Goal: Navigation & Orientation: Understand site structure

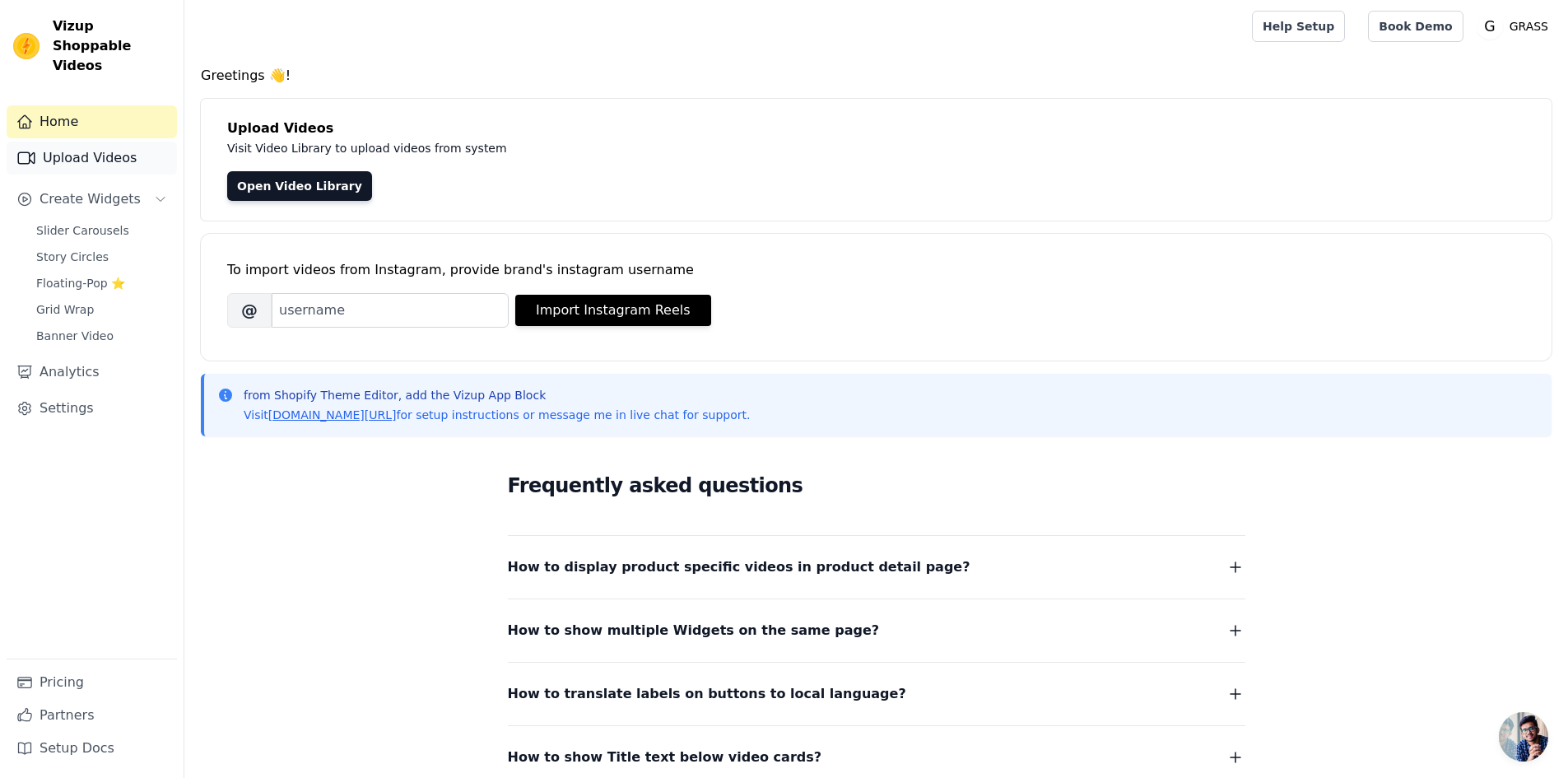
click at [100, 142] on link "Upload Videos" at bounding box center [91, 158] width 170 height 33
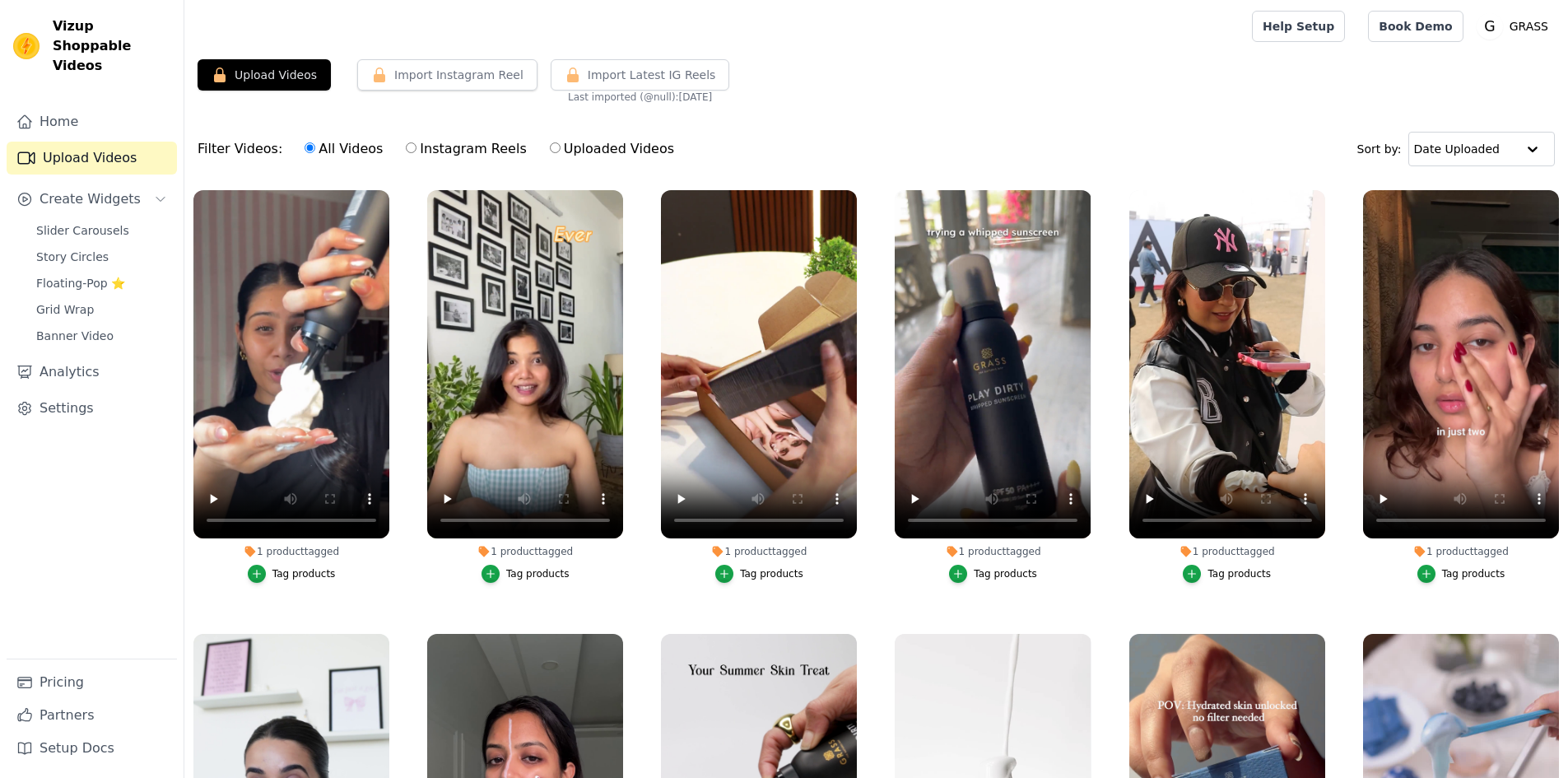
click at [90, 222] on span "Slider Carousels" at bounding box center [82, 230] width 93 height 17
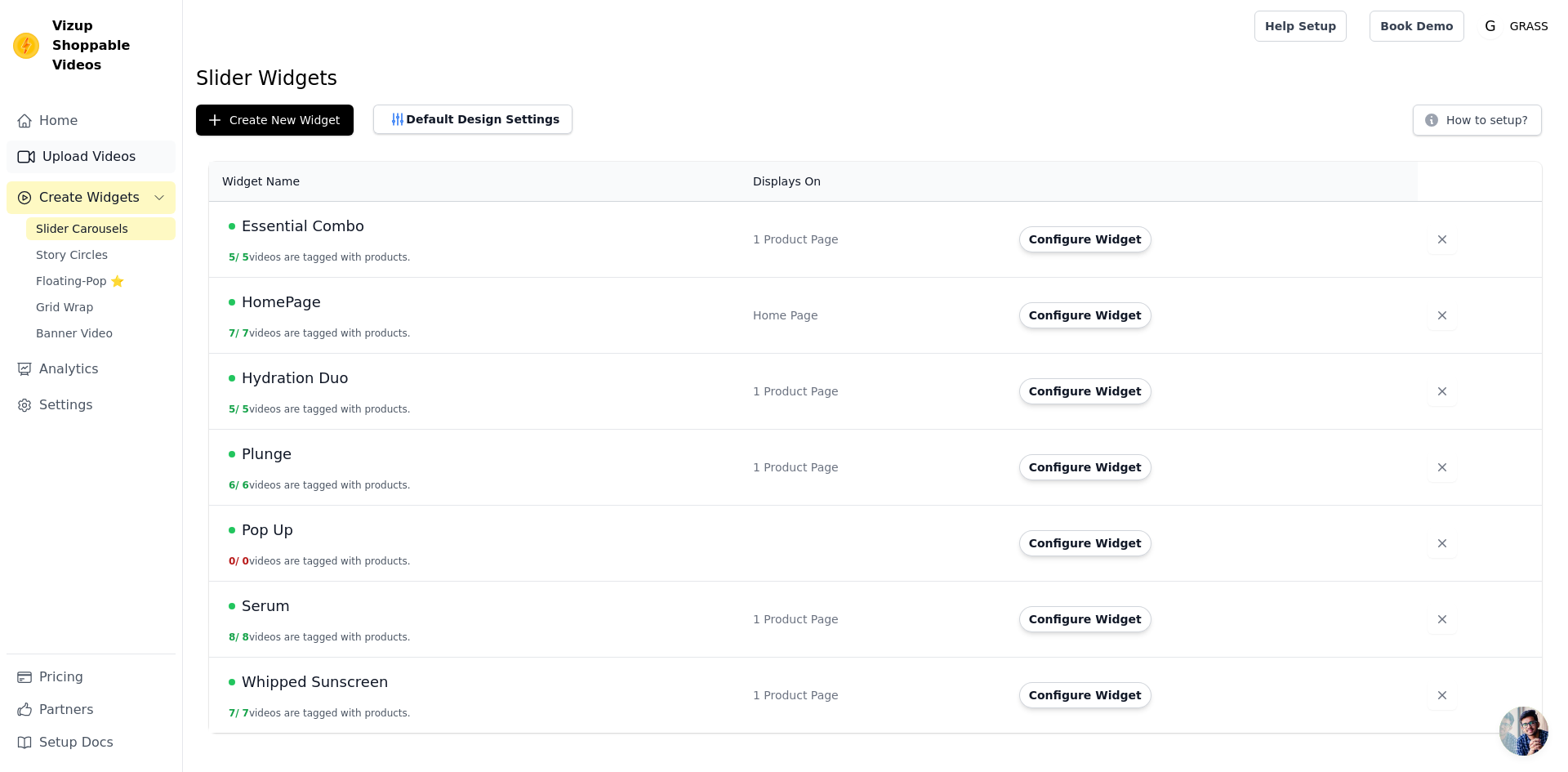
click at [117, 141] on link "Upload Videos" at bounding box center [90, 157] width 169 height 33
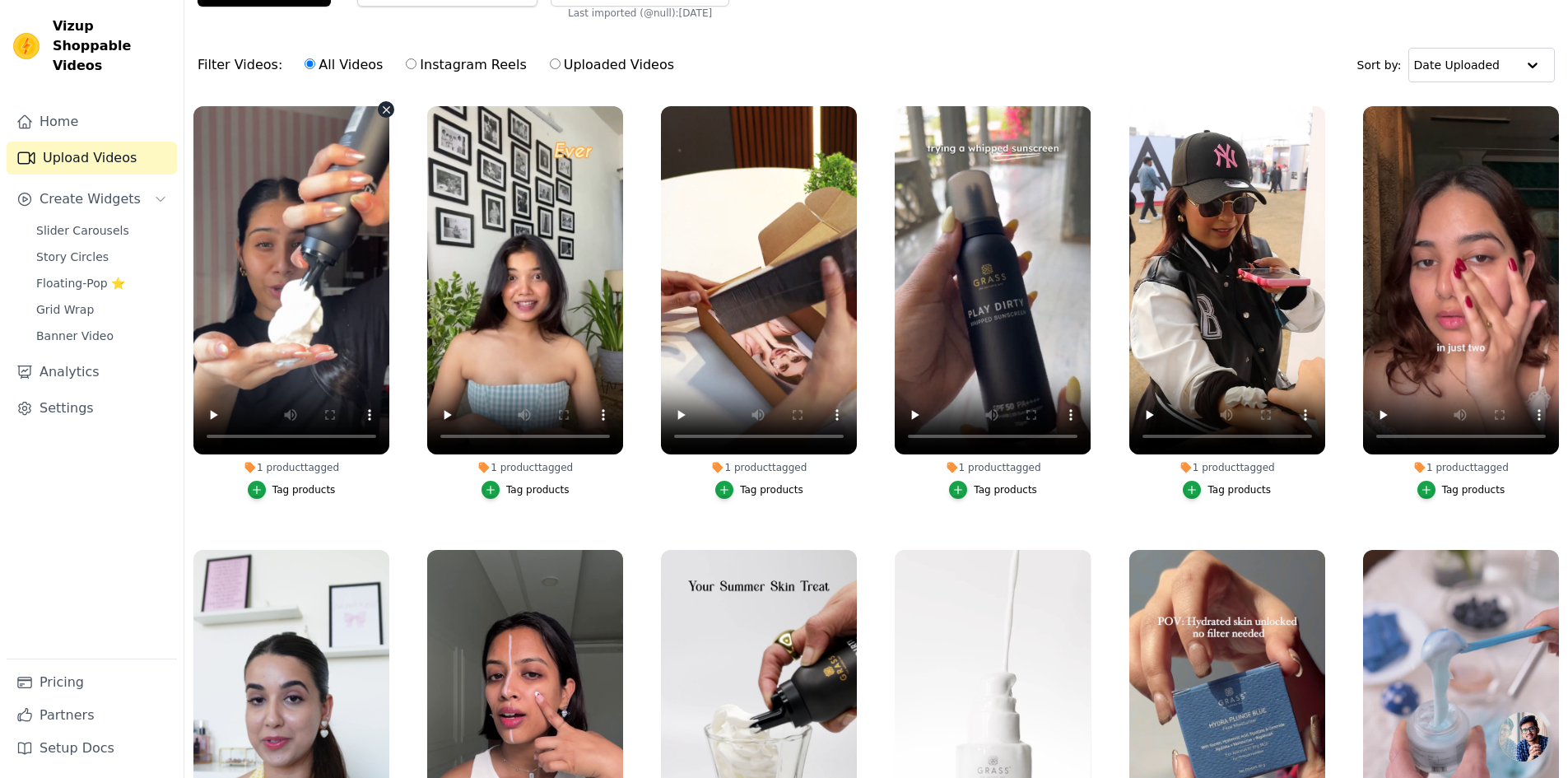
scroll to position [4, 0]
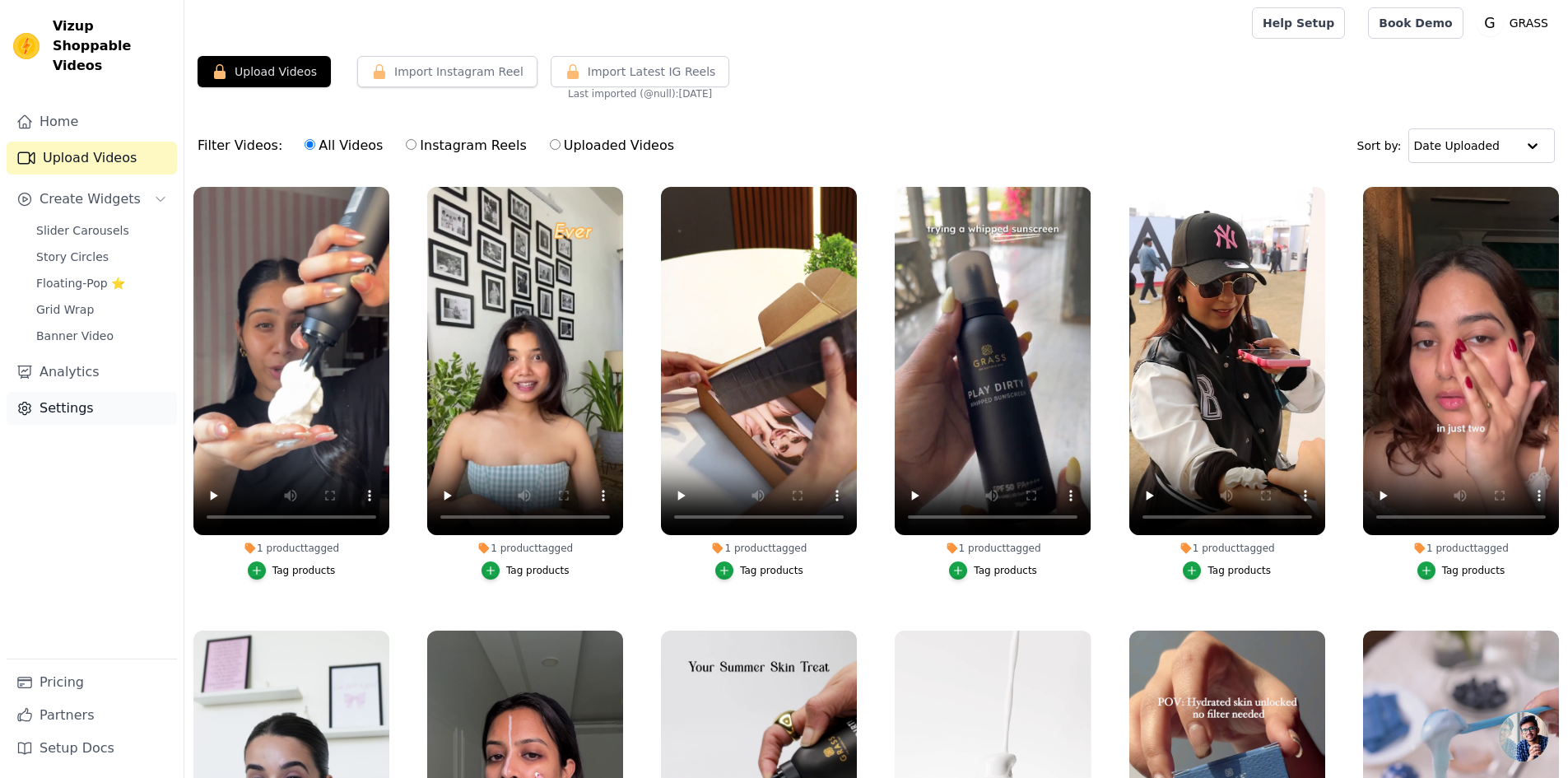
click at [59, 392] on link "Settings" at bounding box center [91, 409] width 170 height 33
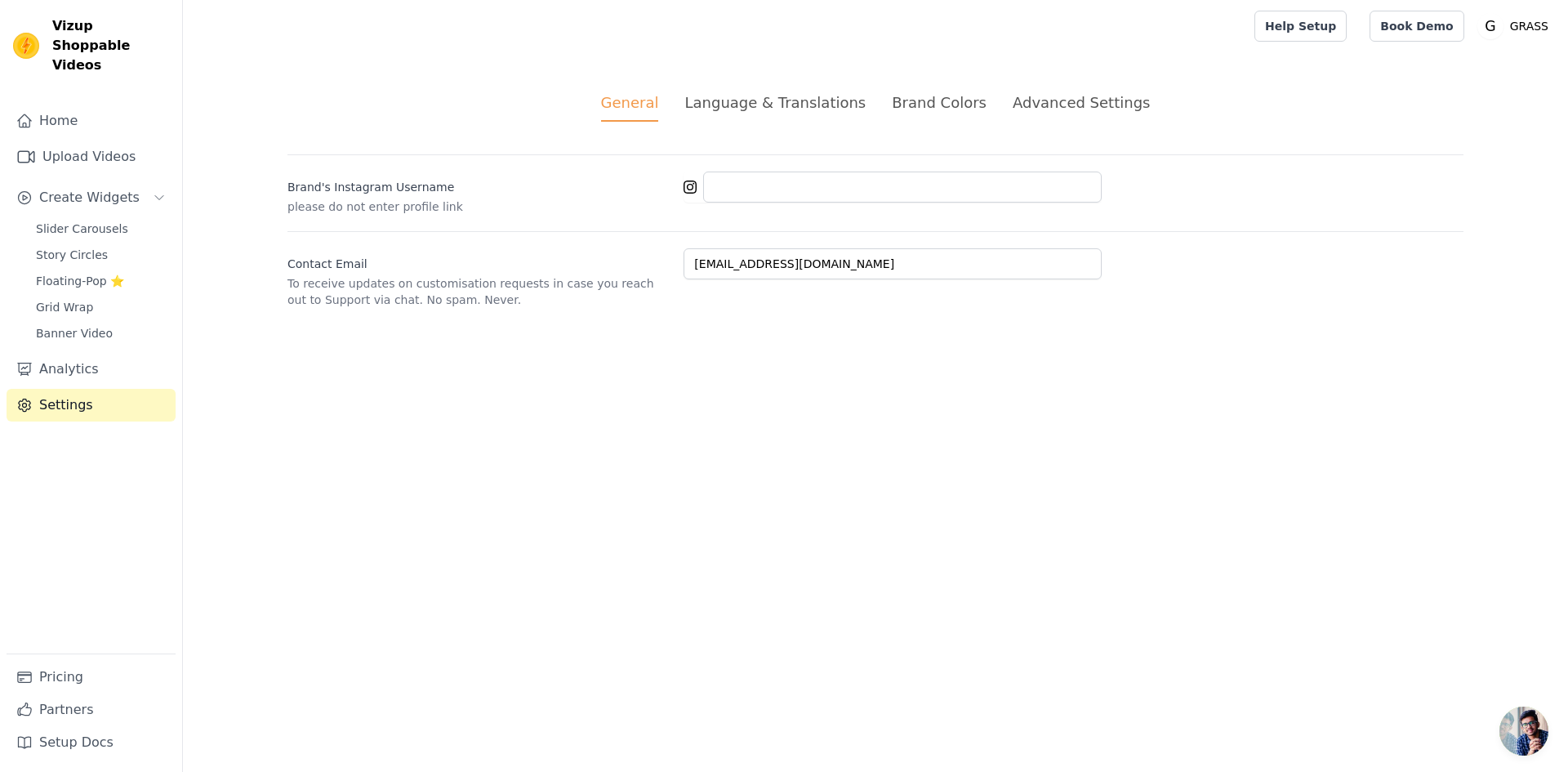
click at [855, 100] on div "Language & Translations" at bounding box center [775, 102] width 182 height 22
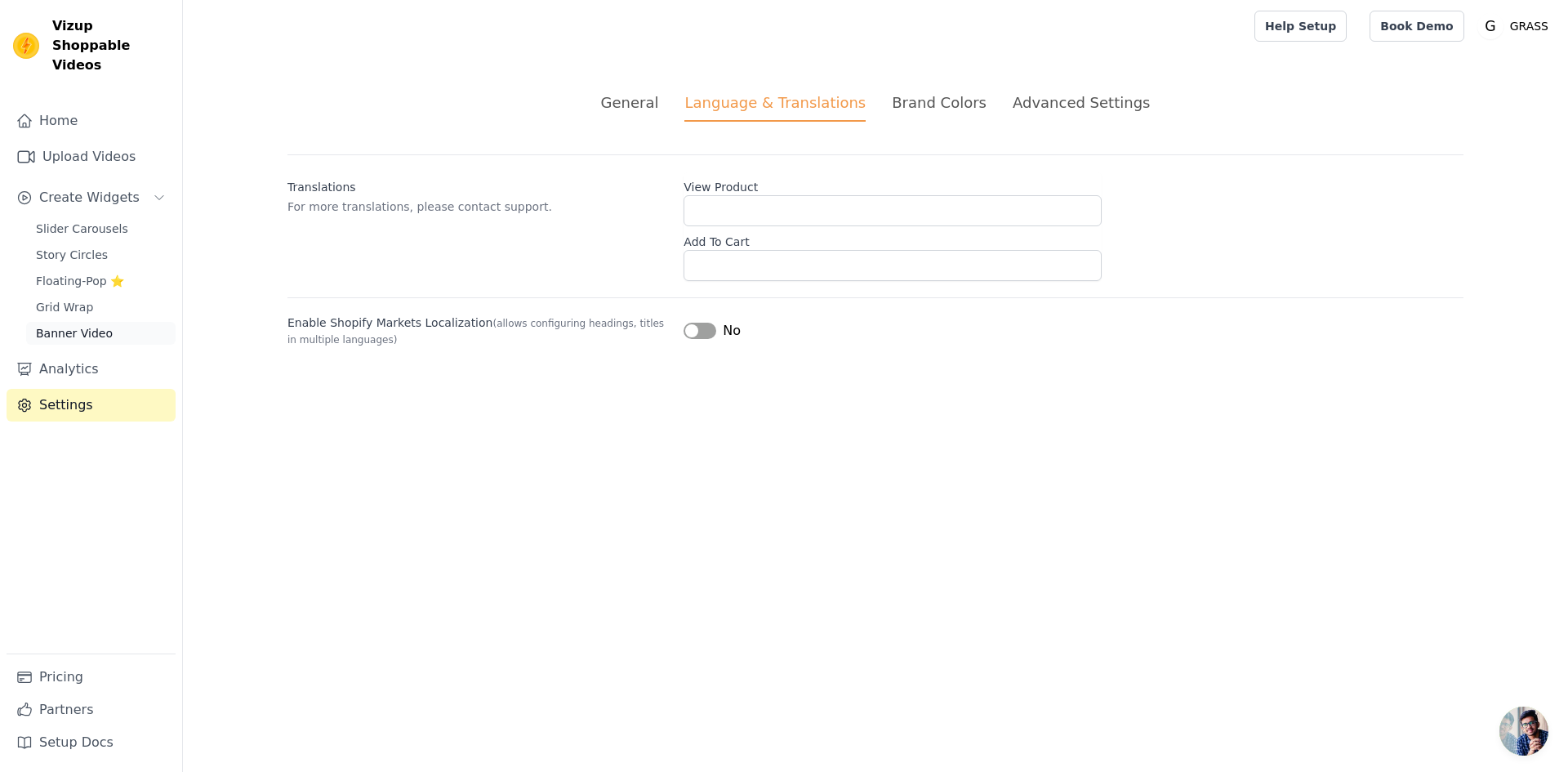
click at [58, 325] on span "Banner Video" at bounding box center [74, 333] width 77 height 16
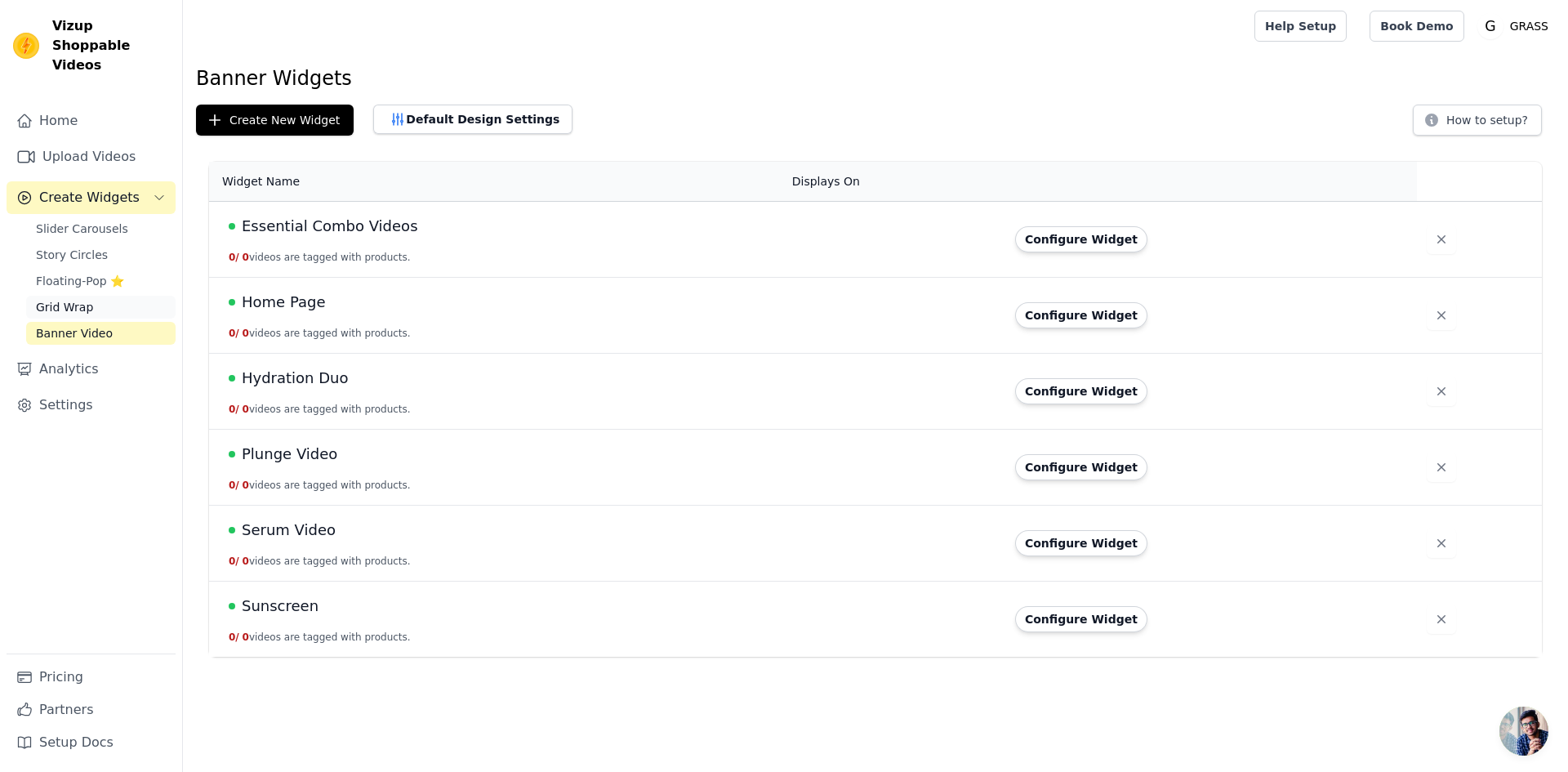
click at [82, 299] on span "Grid Wrap" at bounding box center [64, 307] width 58 height 16
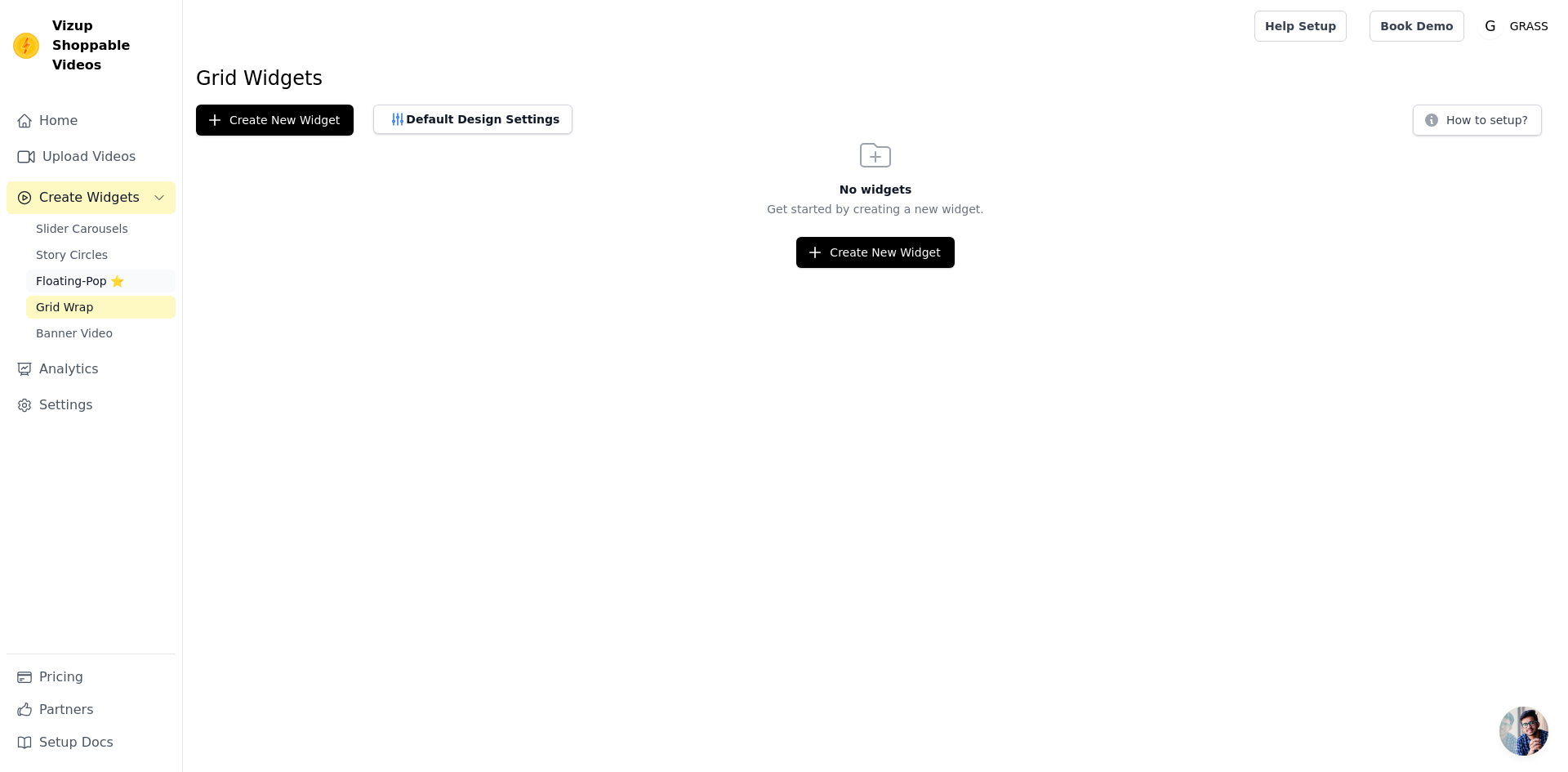
click at [74, 273] on span "Floating-Pop ⭐" at bounding box center [79, 281] width 89 height 16
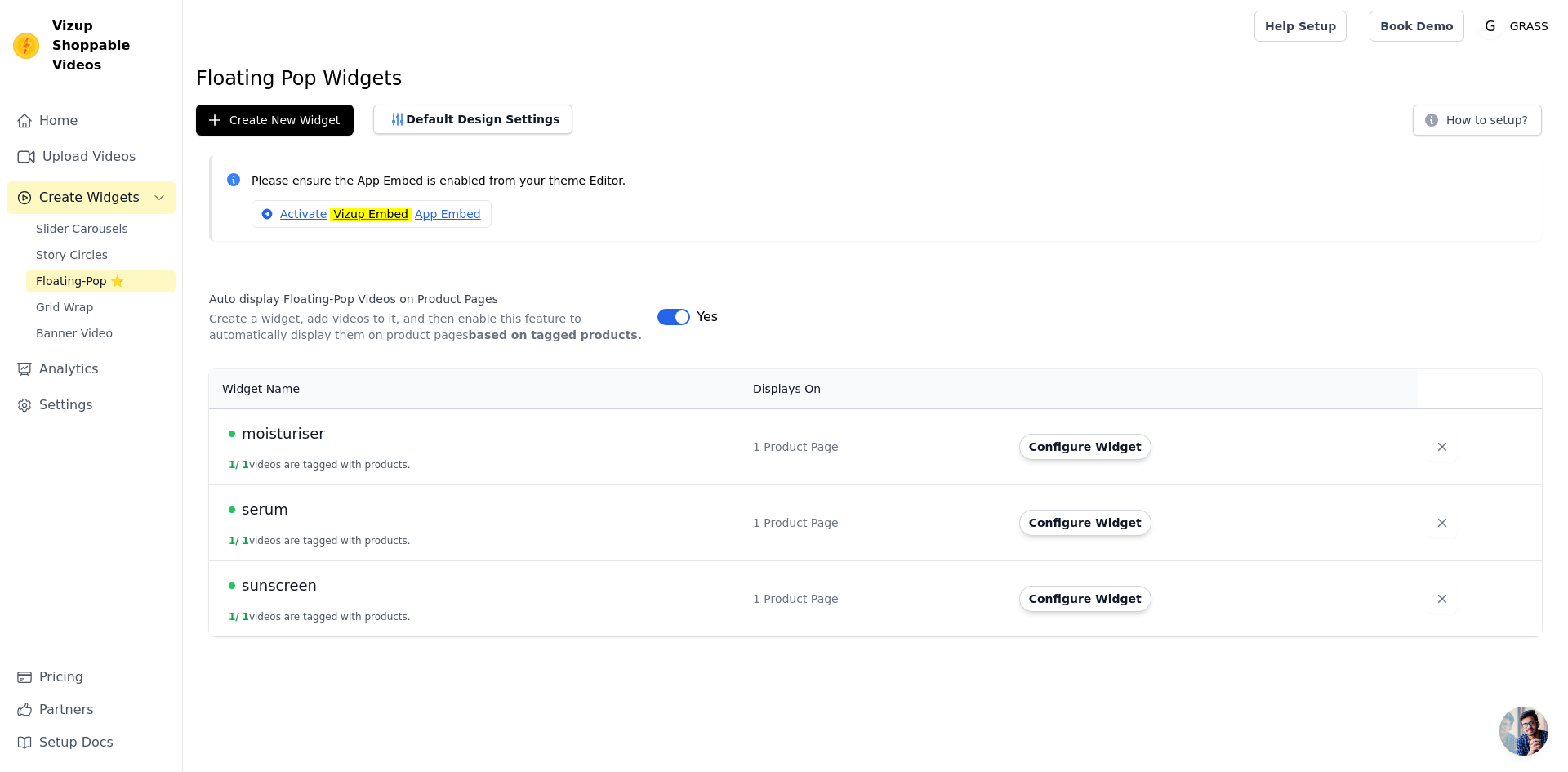
click at [80, 249] on div "Slider Carousels Story Circles Floating-Pop ⭐ Grid Wrap Banner Video" at bounding box center [101, 281] width 150 height 128
click at [84, 247] on span "Story Circles" at bounding box center [71, 255] width 72 height 16
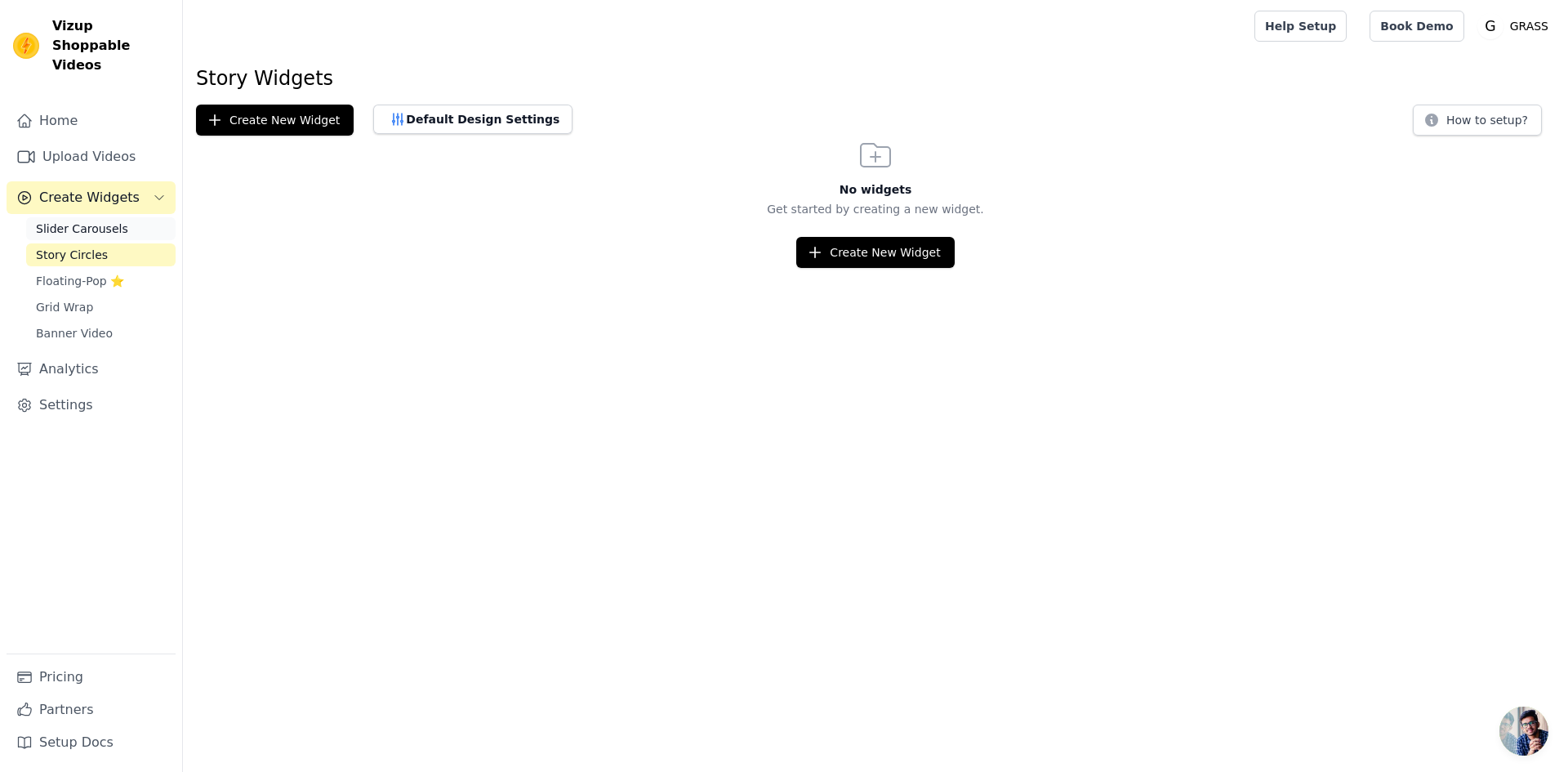
click at [89, 217] on link "Slider Carousels" at bounding box center [101, 228] width 150 height 23
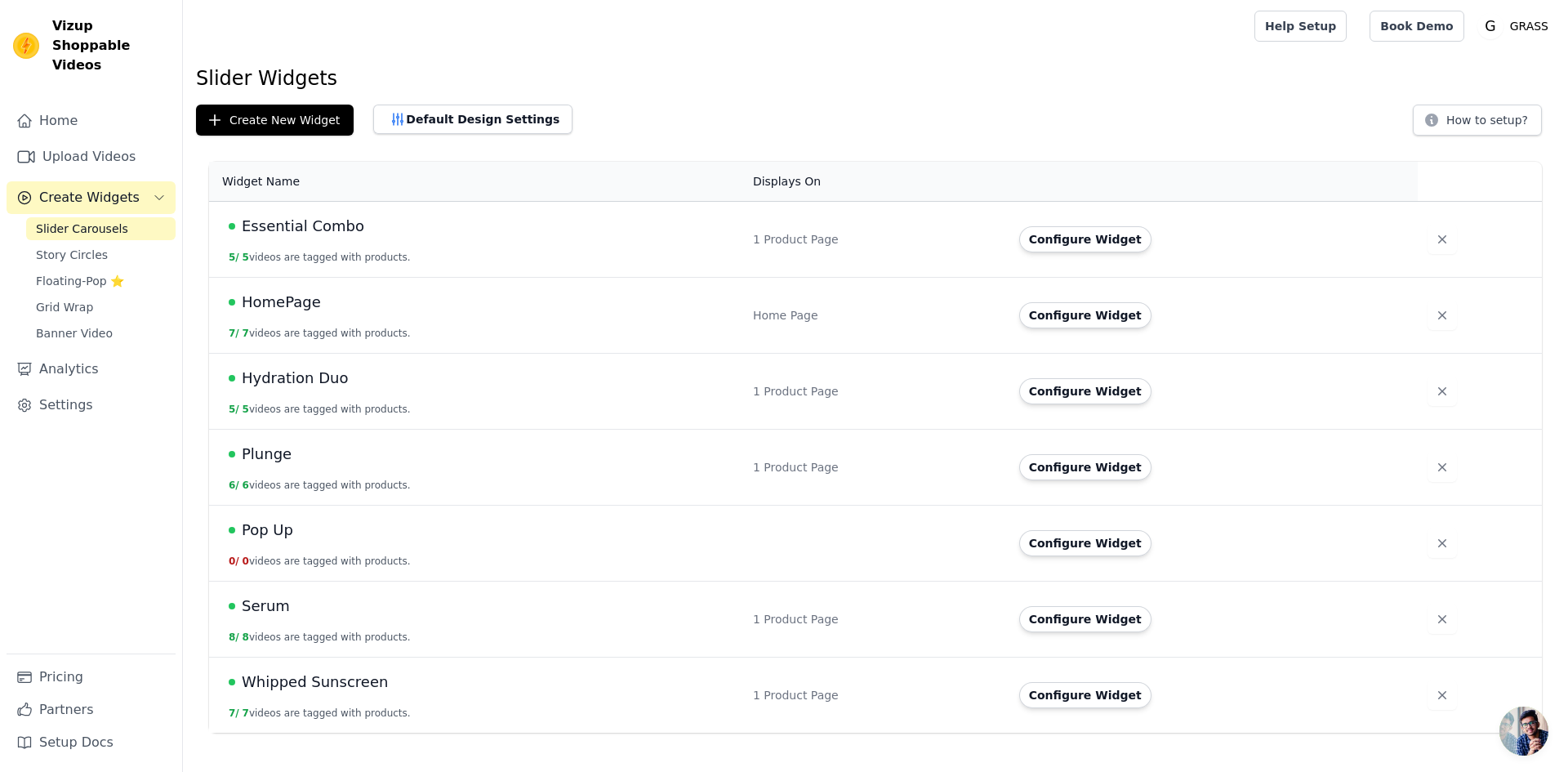
click at [84, 188] on span "Create Widgets" at bounding box center [89, 197] width 100 height 19
click at [99, 141] on link "Upload Videos" at bounding box center [90, 157] width 169 height 33
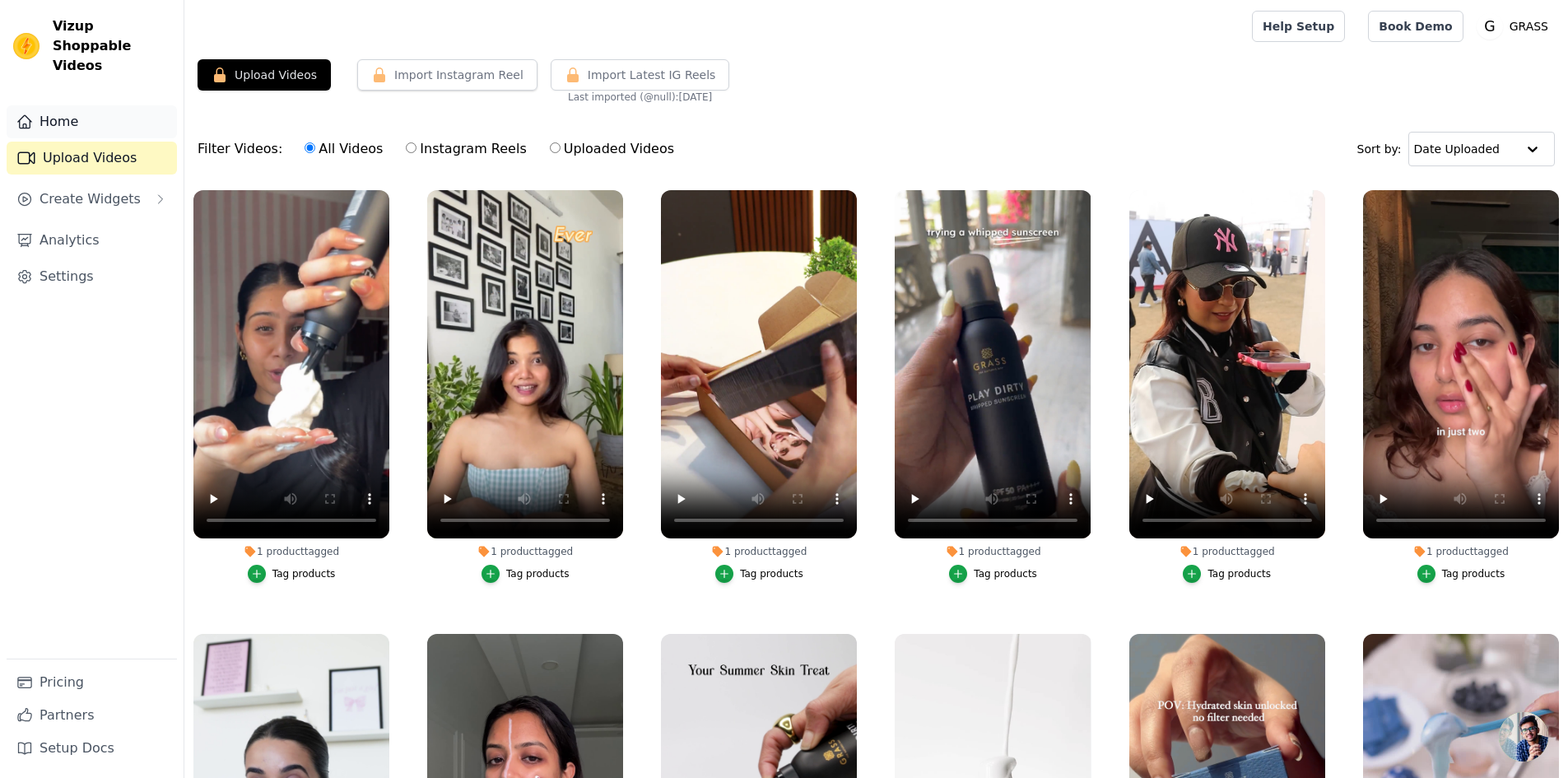
click at [66, 105] on link "Home" at bounding box center [91, 122] width 170 height 33
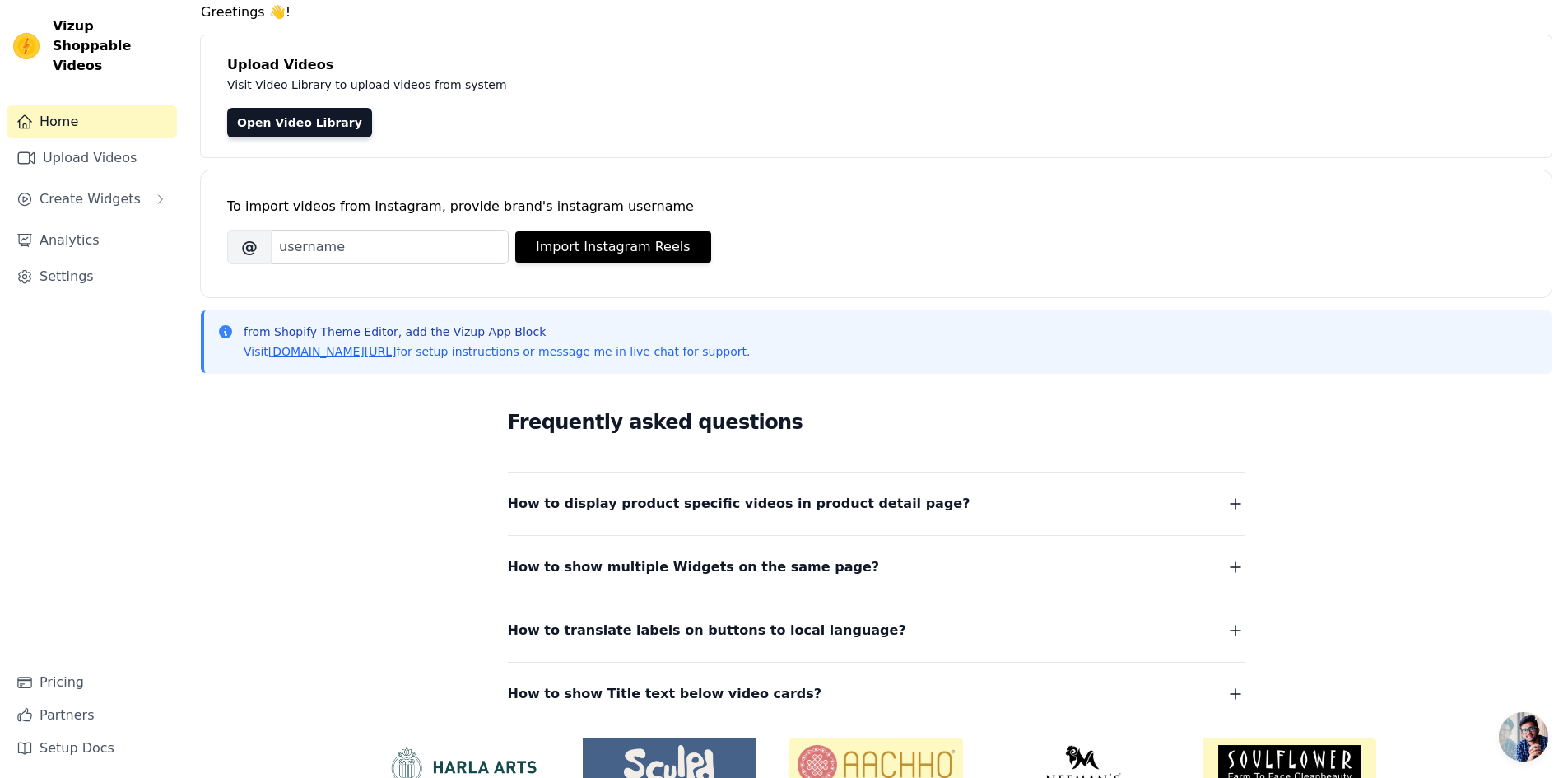
scroll to position [145, 0]
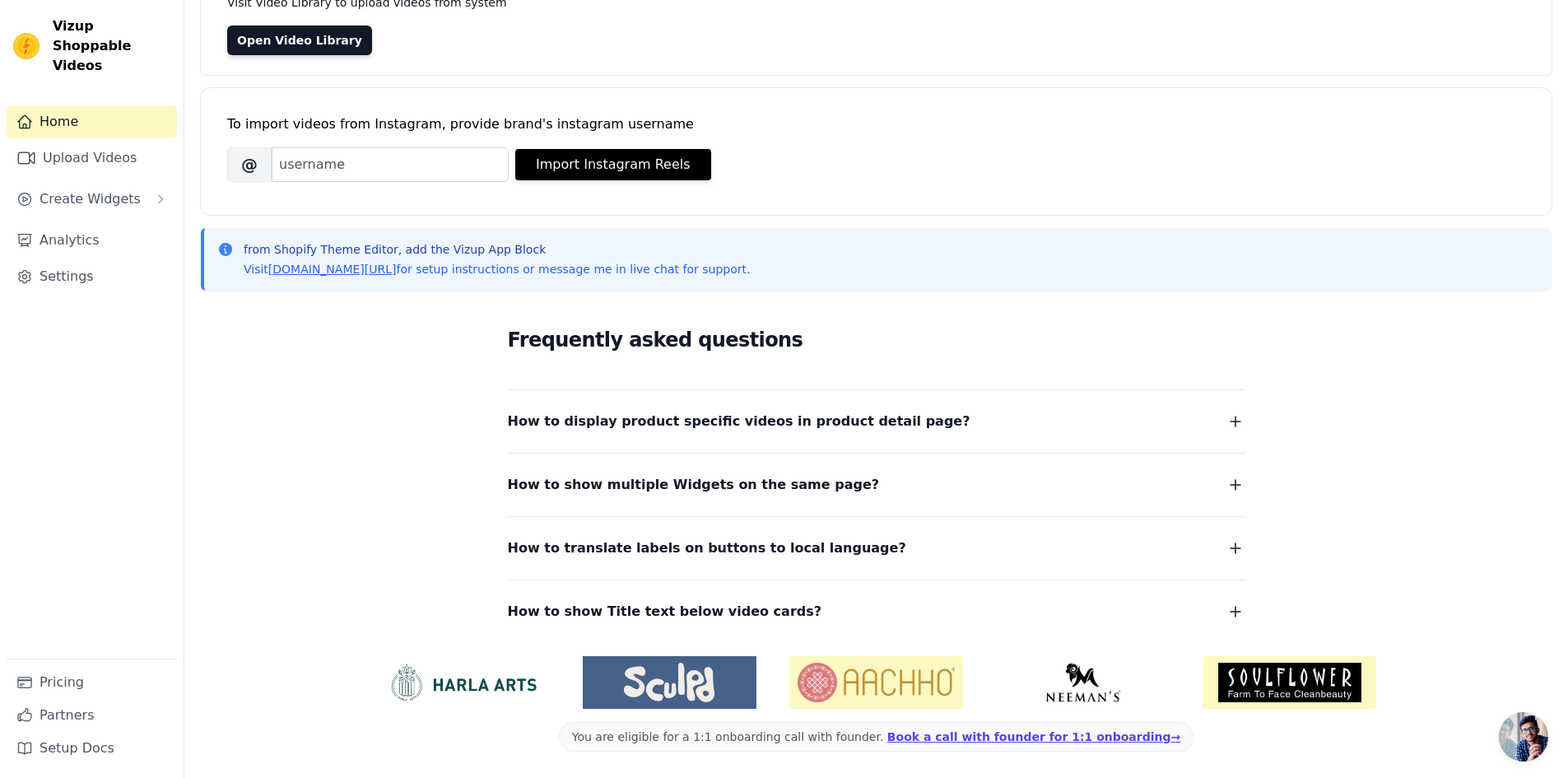
click at [27, 36] on img at bounding box center [26, 46] width 27 height 27
click at [40, 39] on div "Vizup Shoppable Videos" at bounding box center [91, 46] width 183 height 59
click at [40, 41] on div "Vizup Shoppable Videos" at bounding box center [91, 46] width 183 height 59
drag, startPoint x: 52, startPoint y: 43, endPoint x: 116, endPoint y: 86, distance: 77.1
click at [53, 45] on div "Vizup Shoppable Videos" at bounding box center [91, 46] width 183 height 59
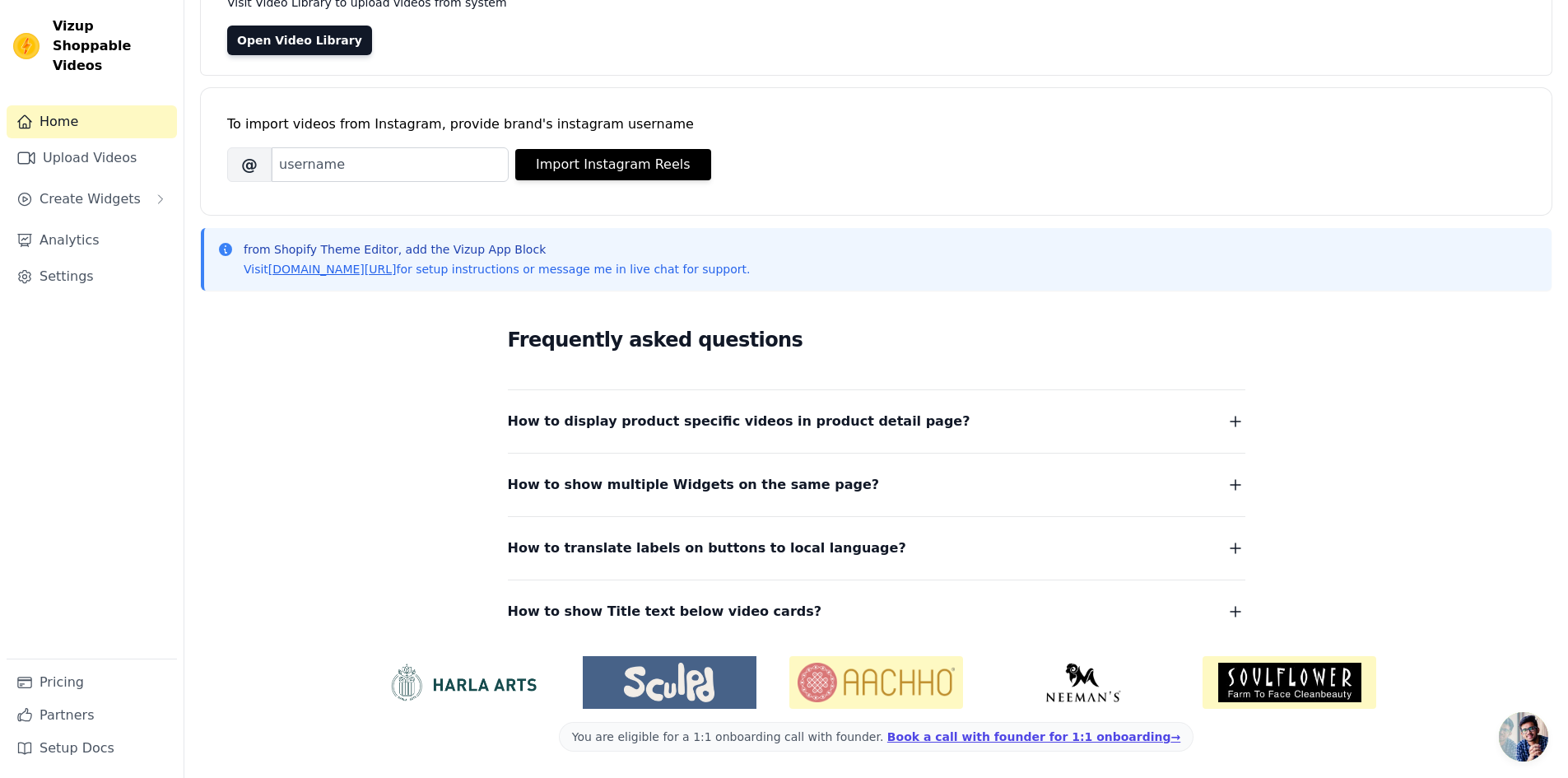
click at [1513, 735] on span "Open chat" at bounding box center [1524, 737] width 50 height 50
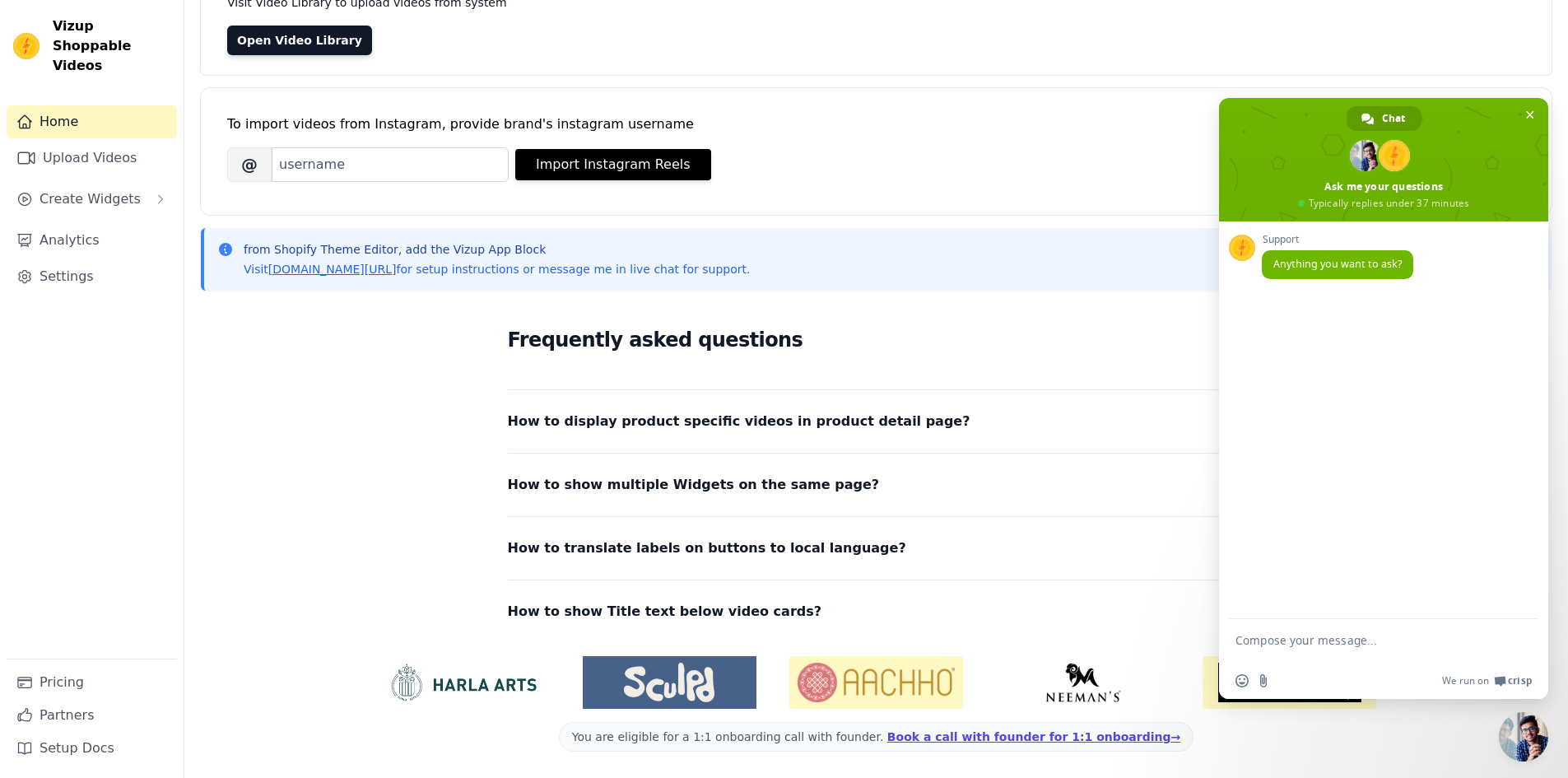
click at [1320, 646] on textarea "Compose your message..." at bounding box center [1366, 648] width 260 height 29
type textarea "hi"
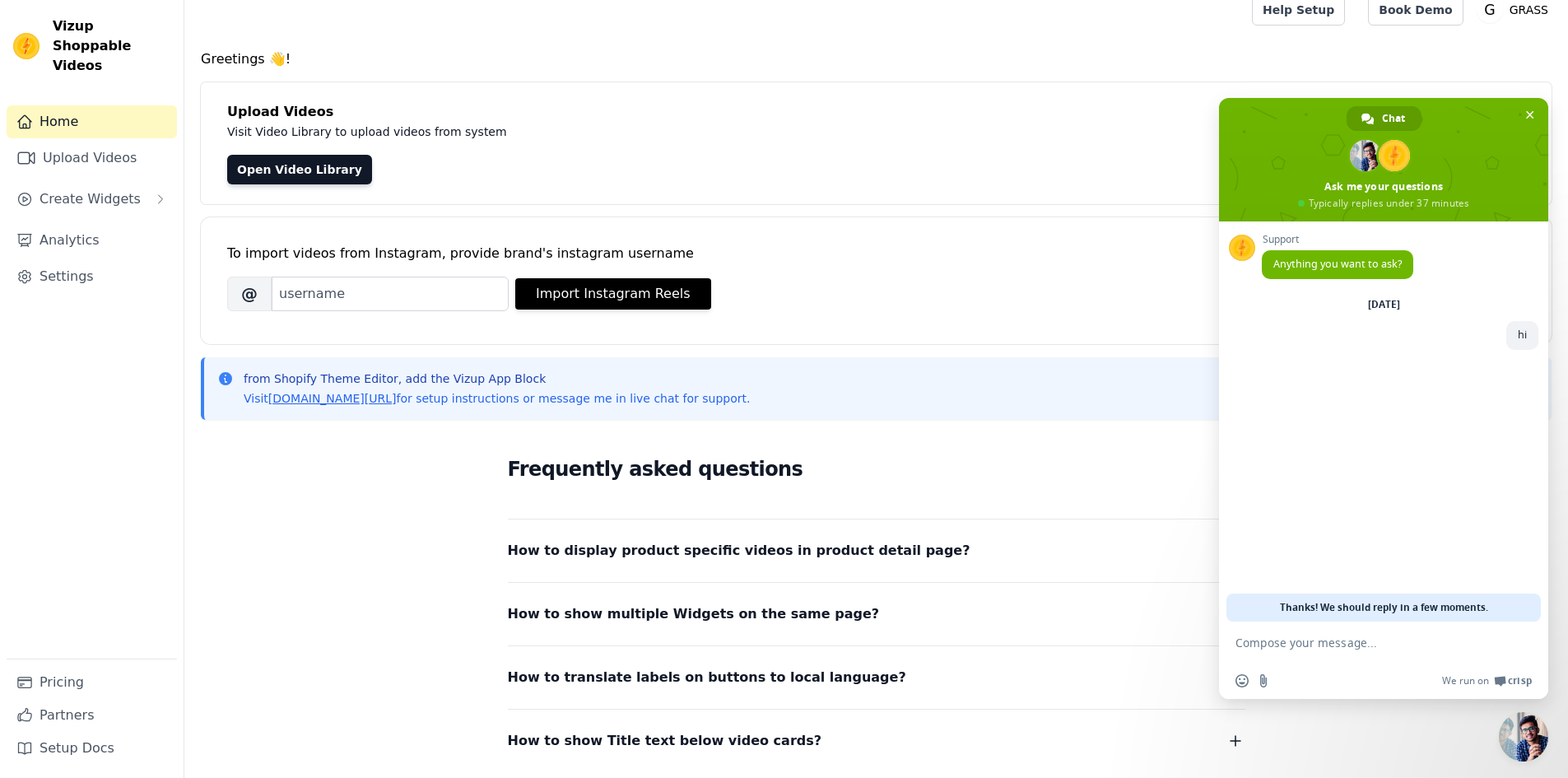
scroll to position [0, 0]
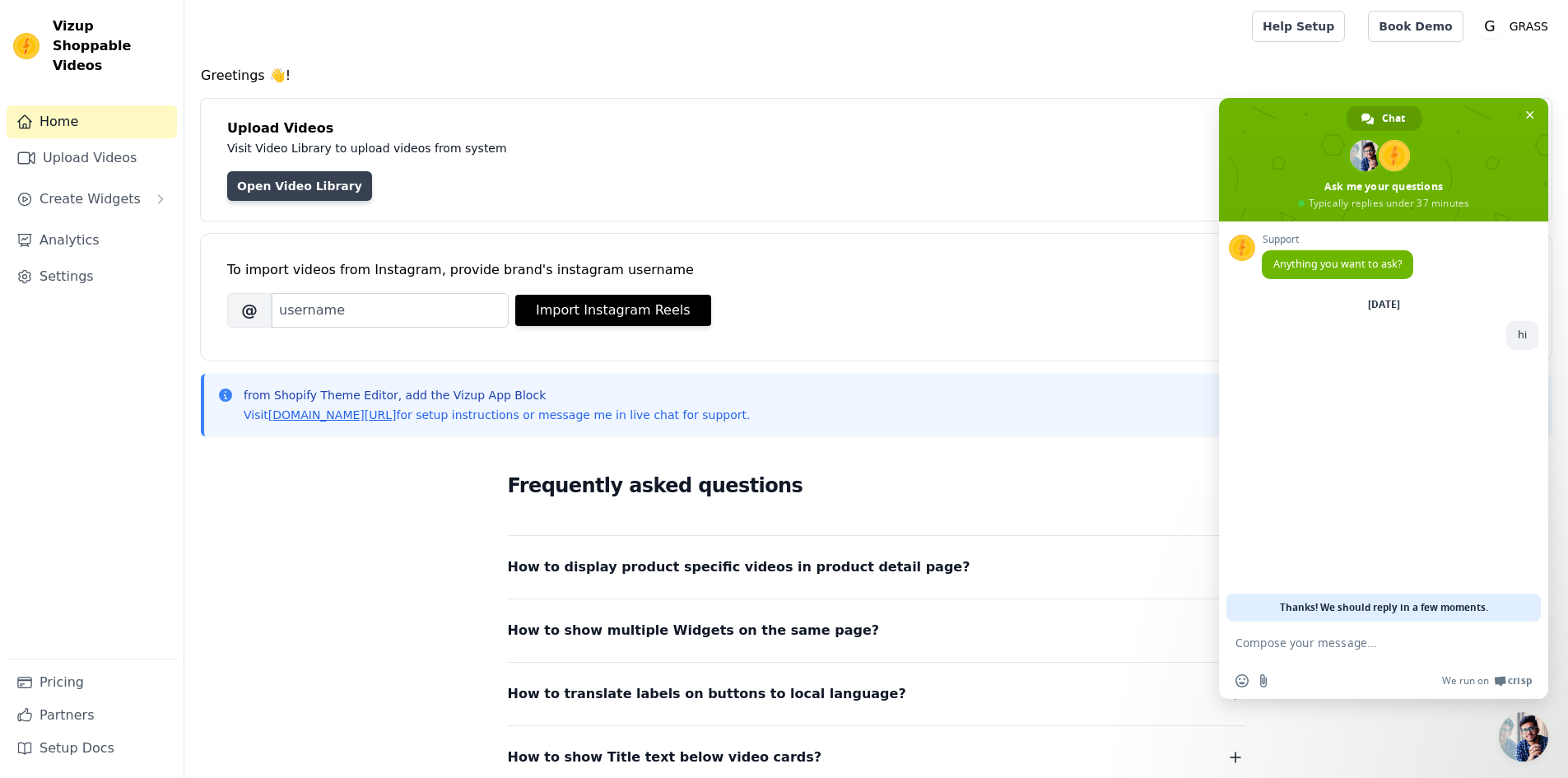
click at [291, 185] on link "Open Video Library" at bounding box center [299, 186] width 144 height 29
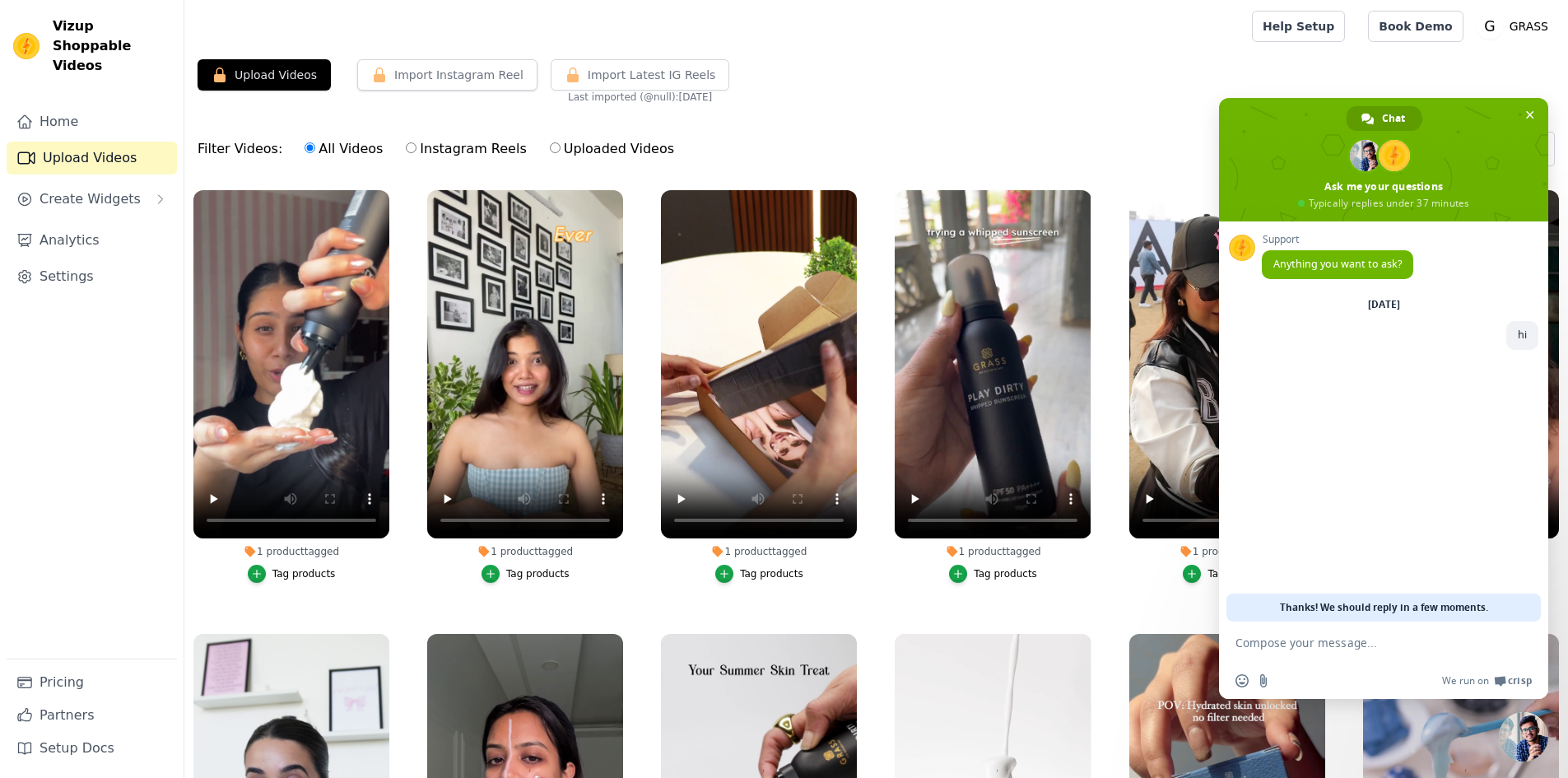
click at [772, 119] on div "Filter Videos: All Videos Instagram Reels Uploaded Videos Sort by: Date Uploaded" at bounding box center [876, 149] width 1384 height 64
drag, startPoint x: 772, startPoint y: 119, endPoint x: 1519, endPoint y: 113, distance: 747.0
click at [1519, 113] on span at bounding box center [1384, 159] width 329 height 123
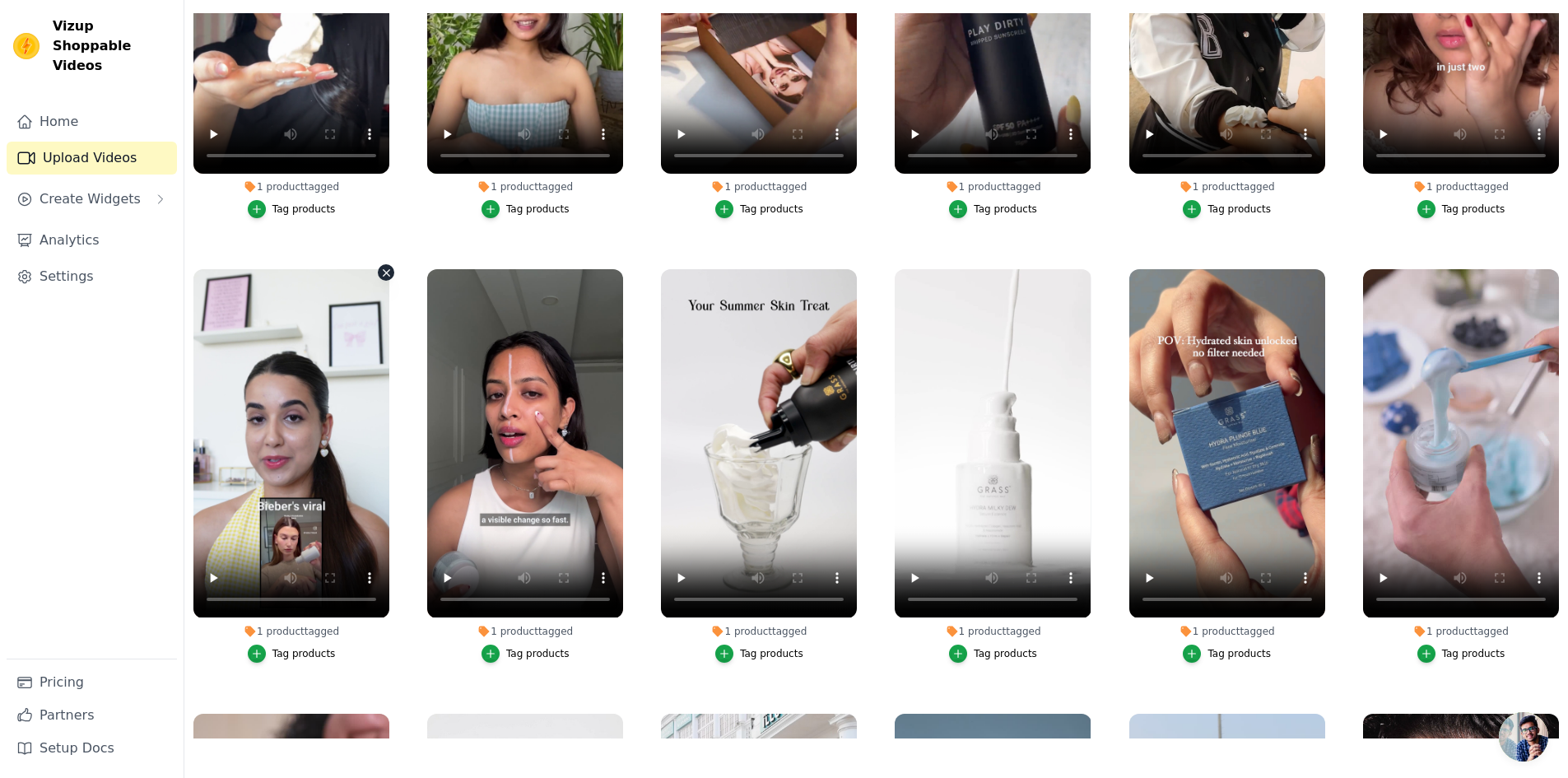
scroll to position [494, 0]
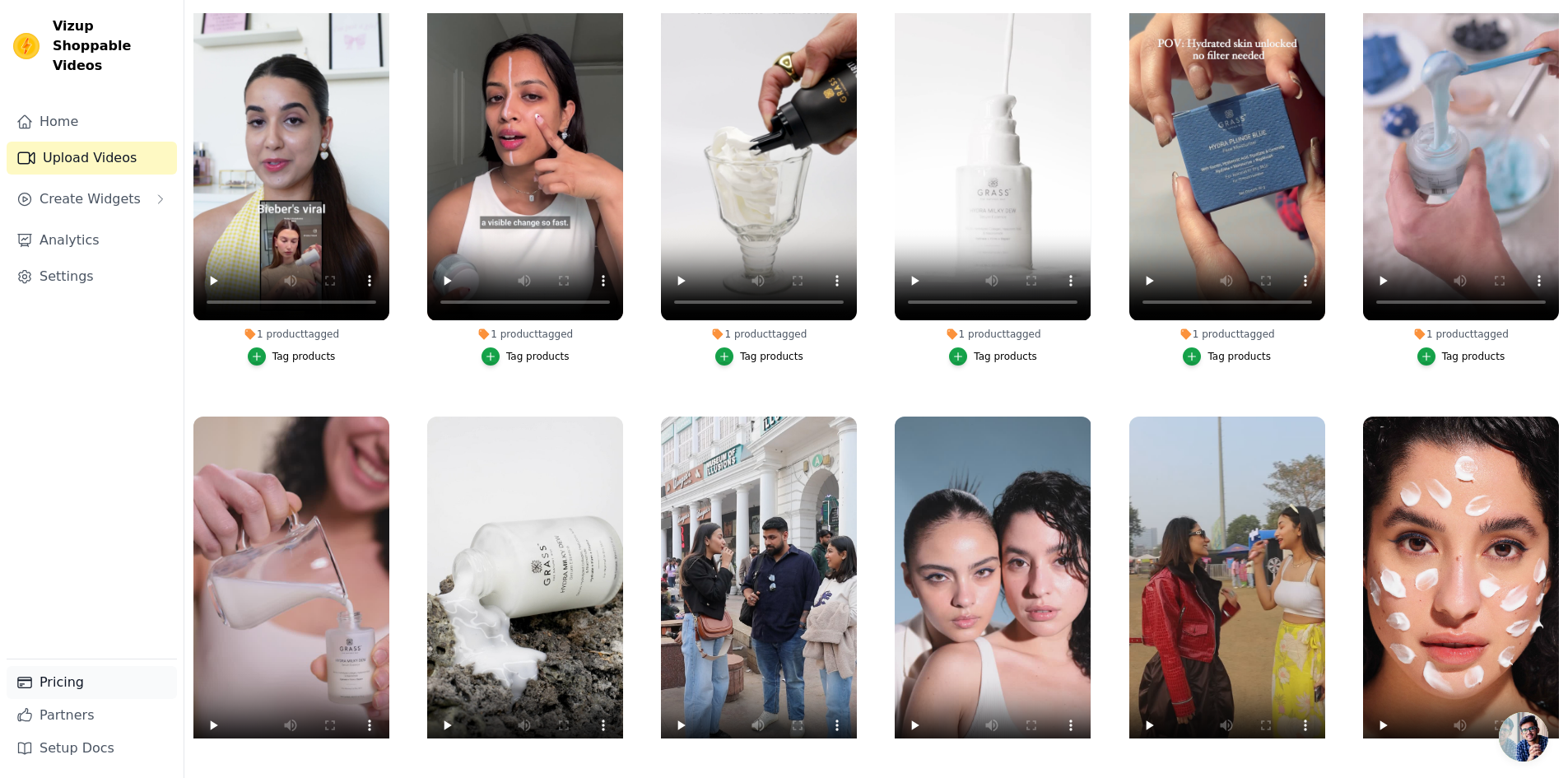
click at [56, 683] on link "Pricing" at bounding box center [91, 683] width 170 height 33
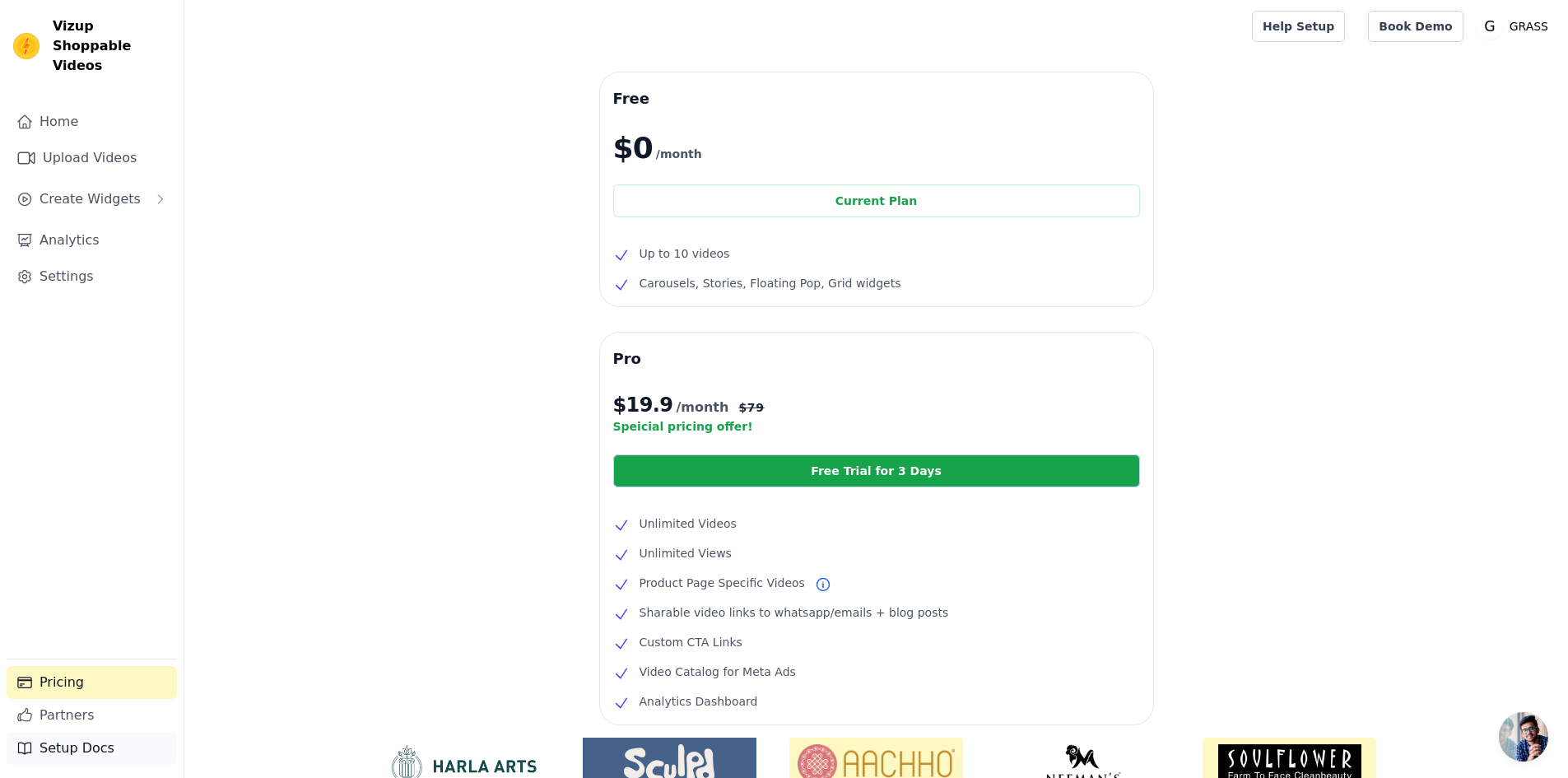
click at [86, 761] on link "Setup Docs" at bounding box center [91, 749] width 170 height 33
